Goal: Find contact information: Find contact information

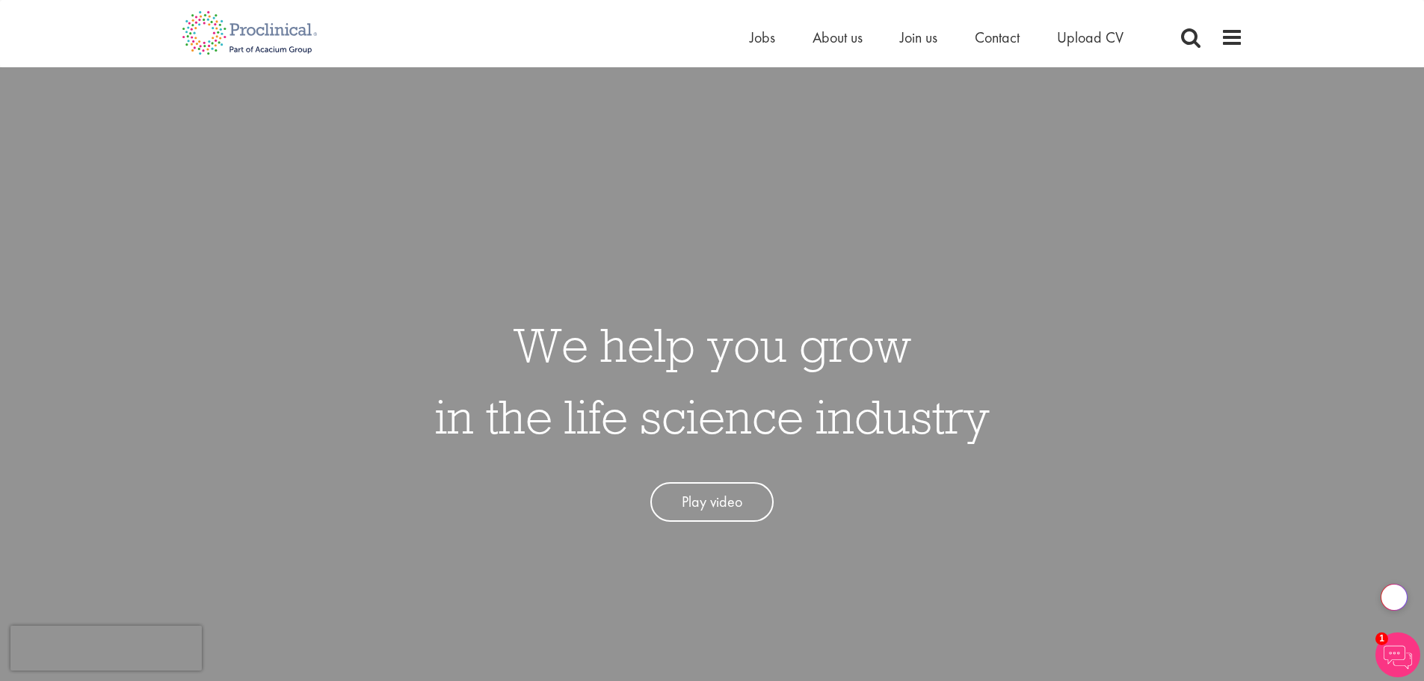
click at [1015, 34] on span "Contact" at bounding box center [997, 37] width 45 height 19
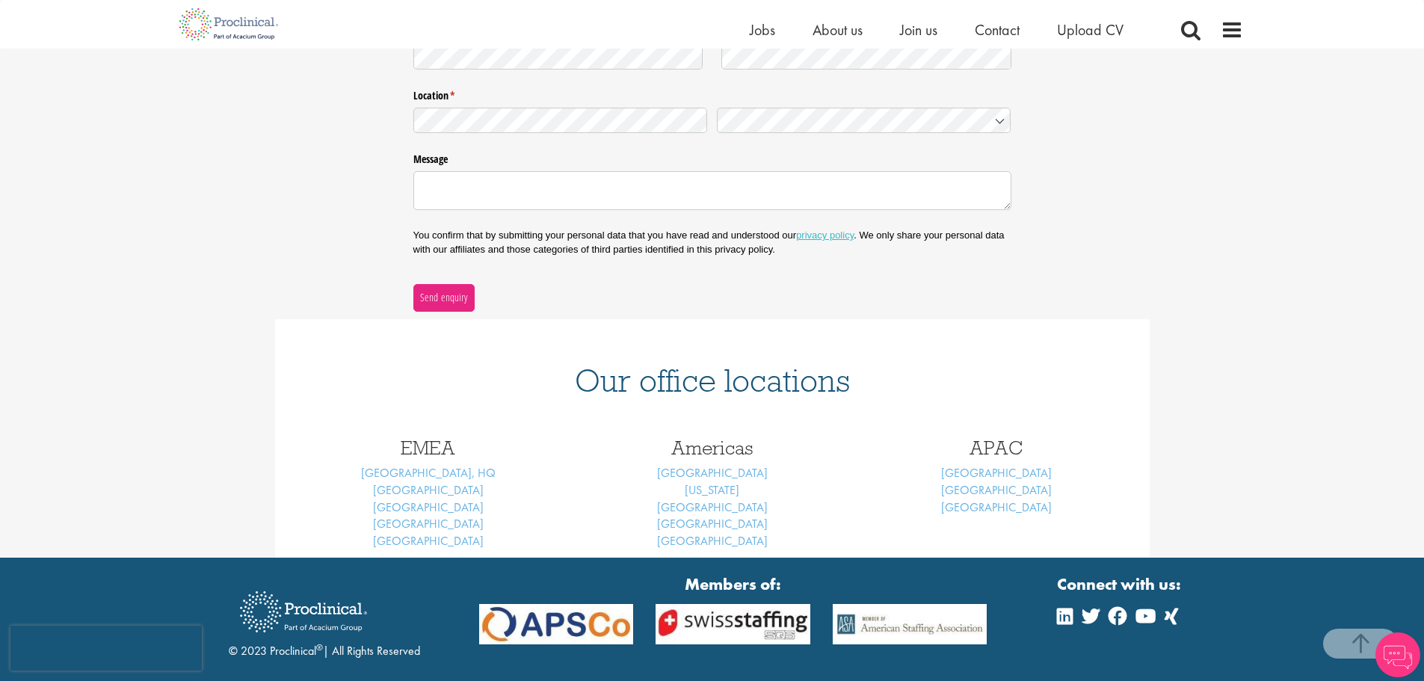
scroll to position [444, 0]
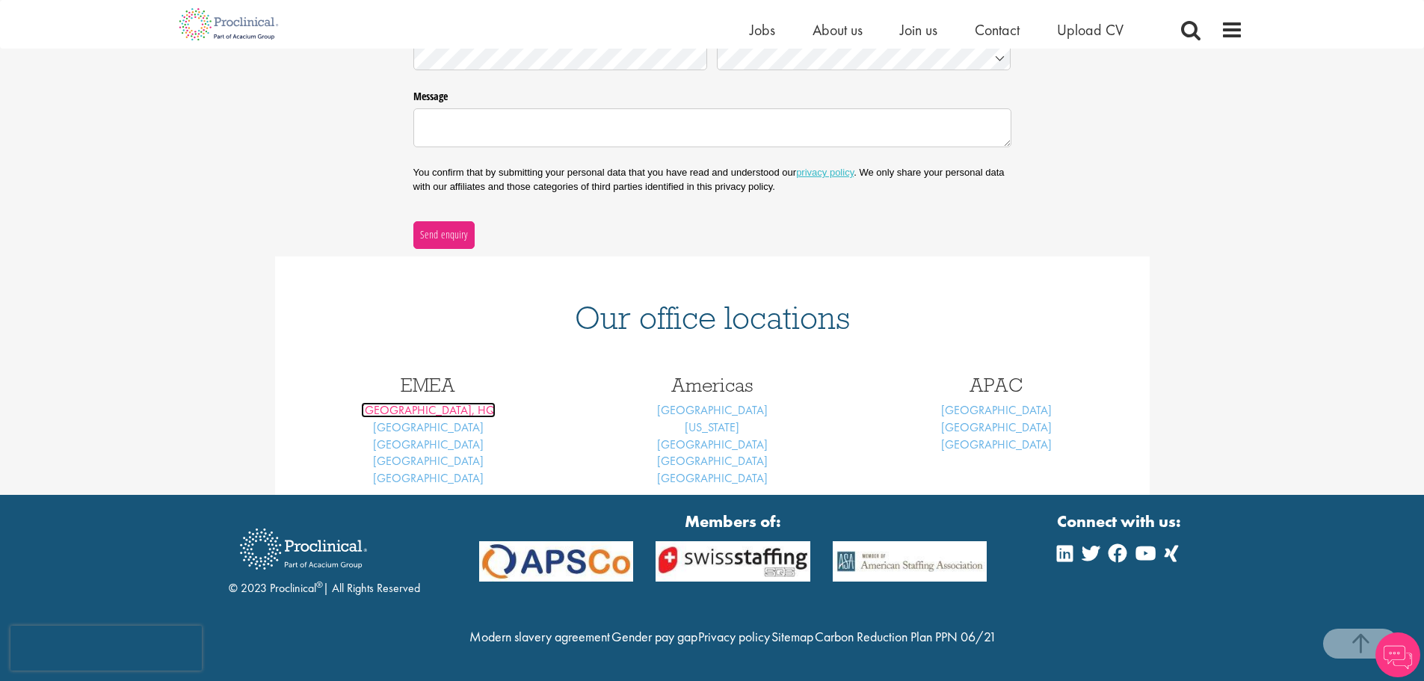
click at [433, 402] on link "[GEOGRAPHIC_DATA], HQ" at bounding box center [428, 410] width 135 height 16
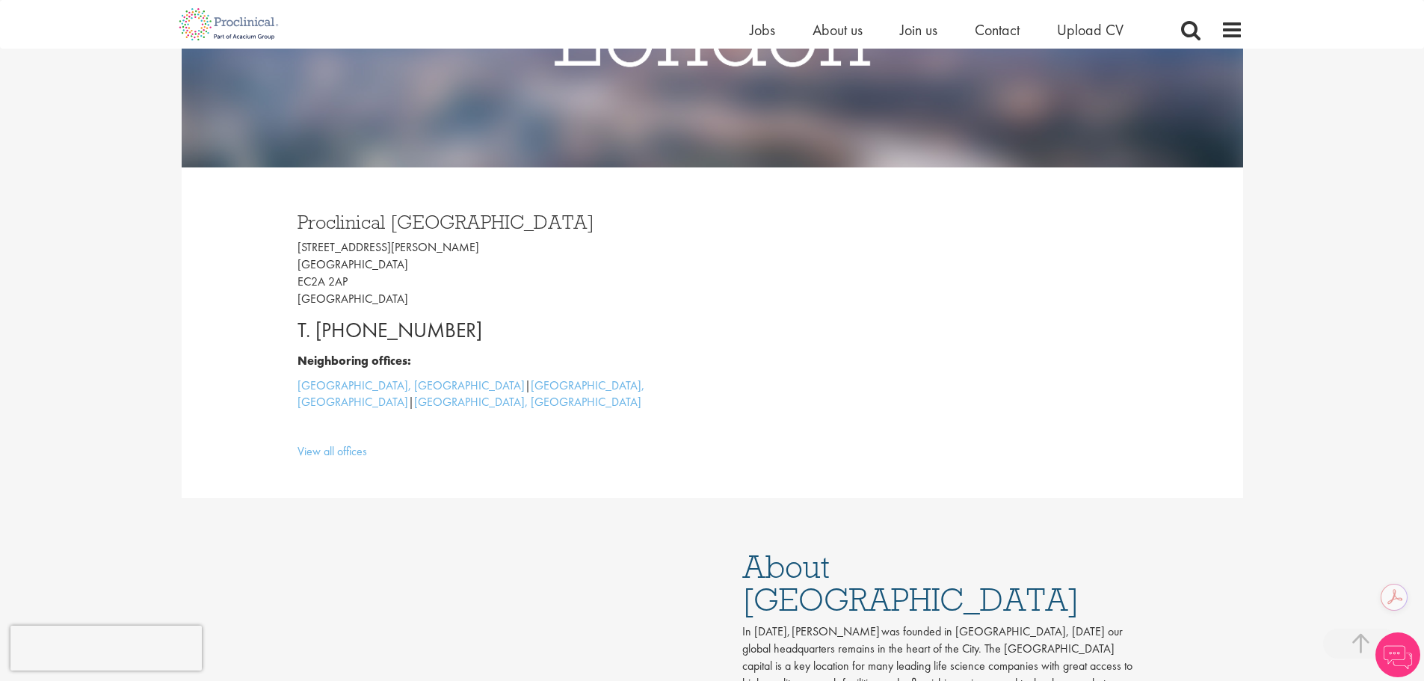
drag, startPoint x: 440, startPoint y: 333, endPoint x: 359, endPoint y: 329, distance: 81.6
click at [359, 329] on p "T. [PHONE_NUMBER]" at bounding box center [499, 330] width 404 height 30
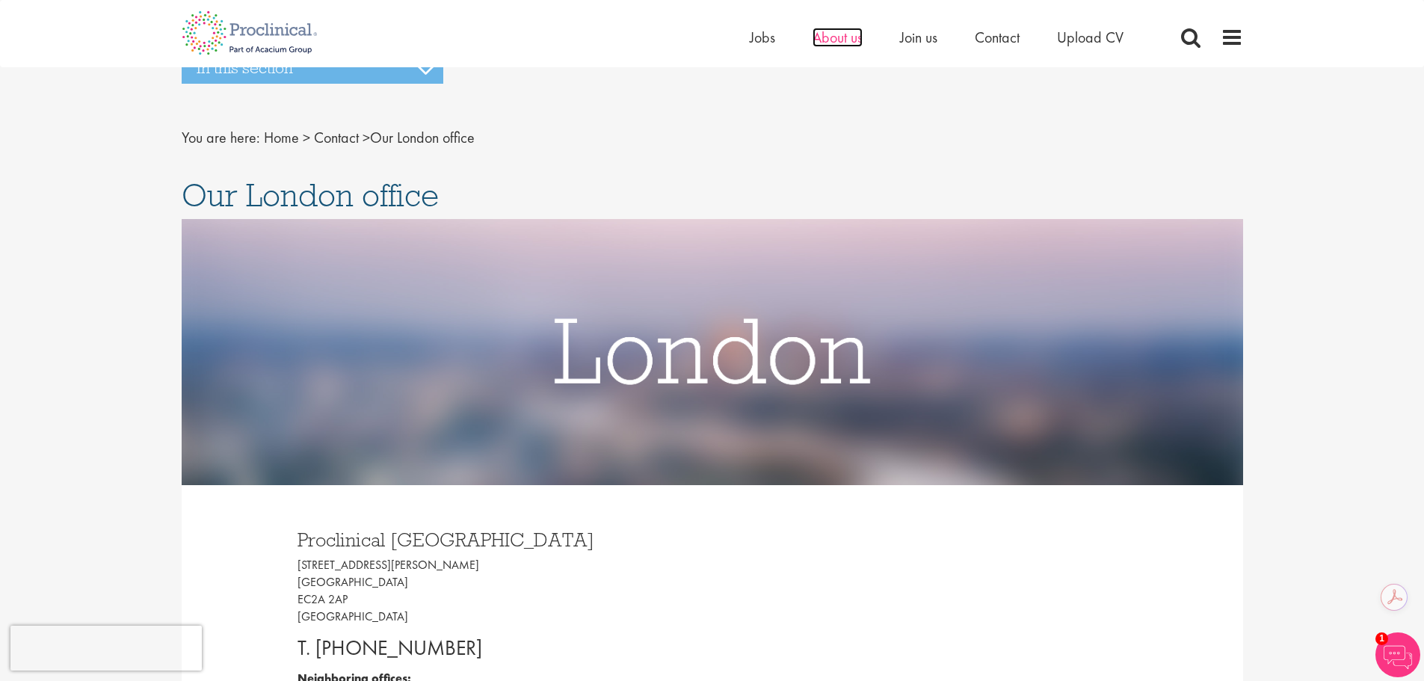
click at [851, 38] on span "About us" at bounding box center [838, 37] width 50 height 19
